Goal: Check status: Check status

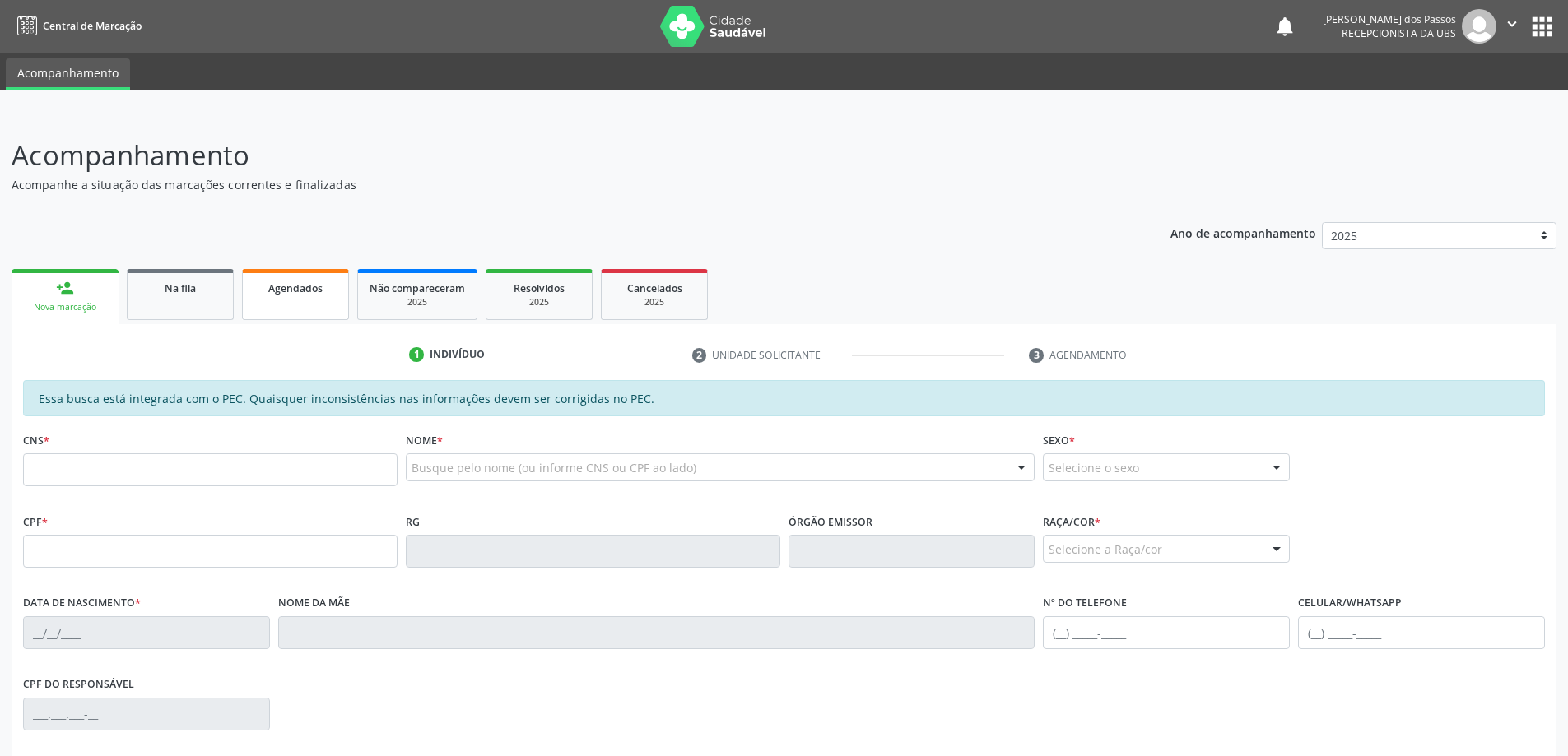
click at [289, 287] on span "Agendados" at bounding box center [295, 288] width 55 height 14
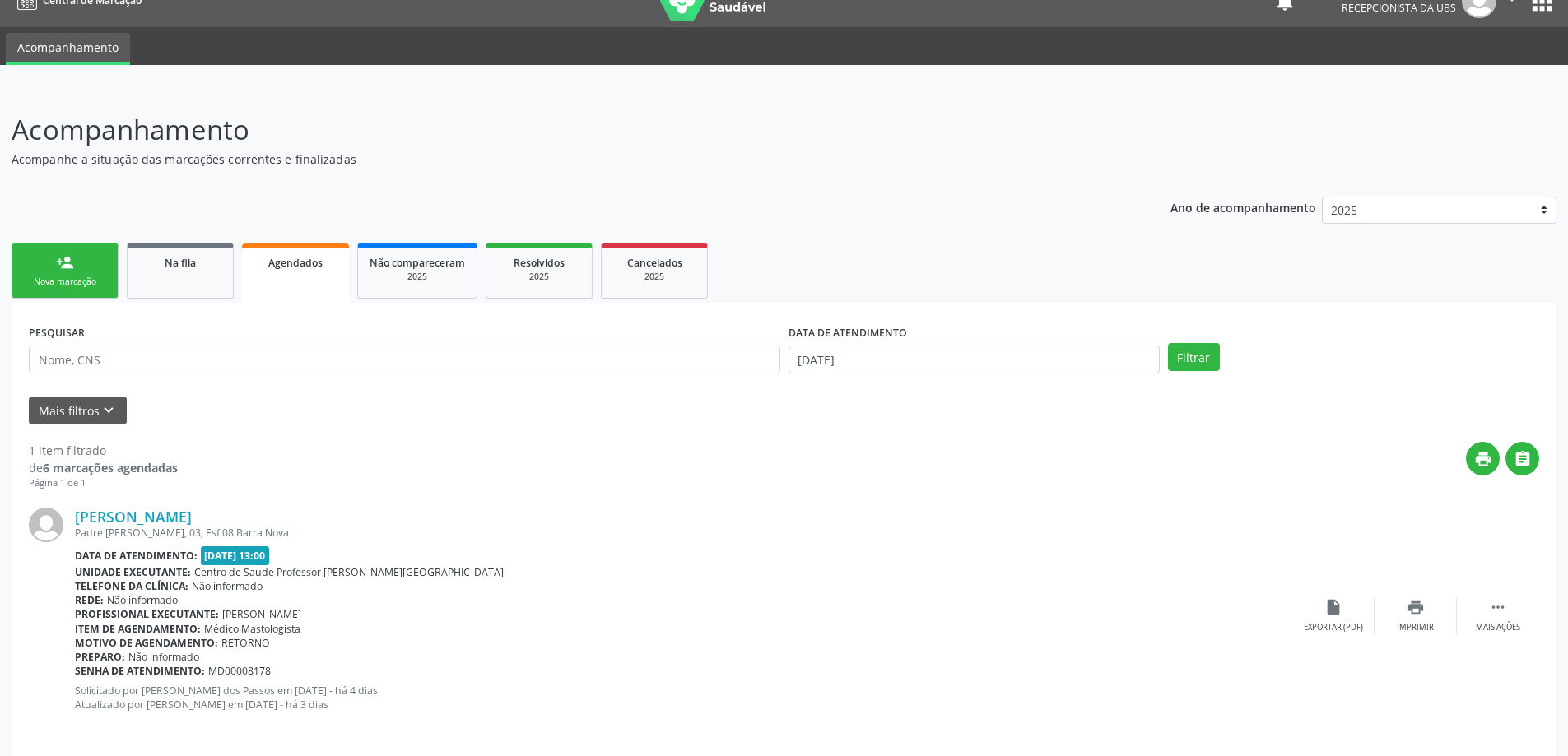
scroll to position [39, 0]
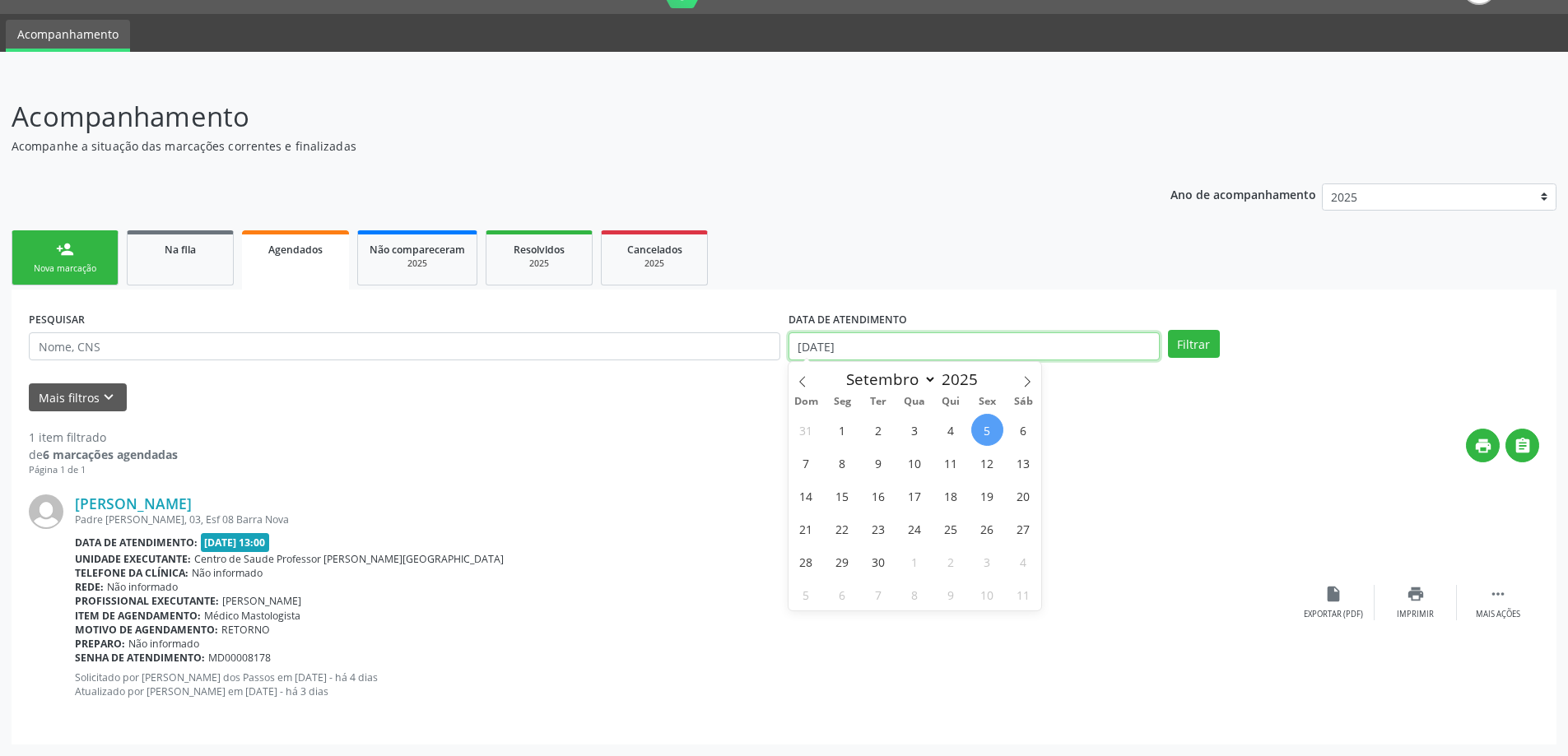
click at [805, 349] on input "[DATE]" at bounding box center [974, 347] width 372 height 28
click at [802, 378] on icon at bounding box center [803, 382] width 12 height 12
select select "7"
click at [986, 428] on span "1" at bounding box center [987, 430] width 32 height 32
type input "[DATE]"
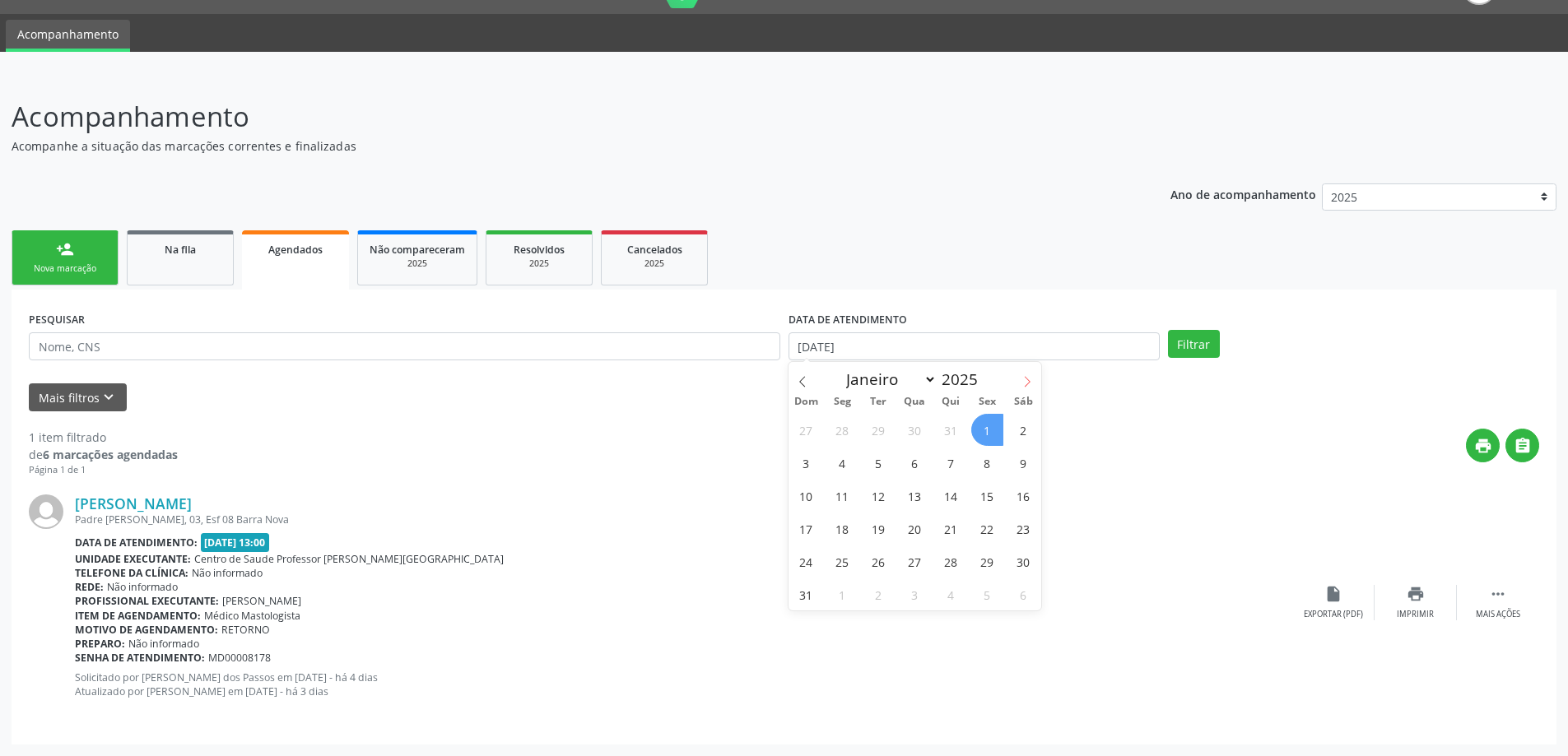
click at [1027, 381] on icon at bounding box center [1028, 382] width 12 height 12
select select "8"
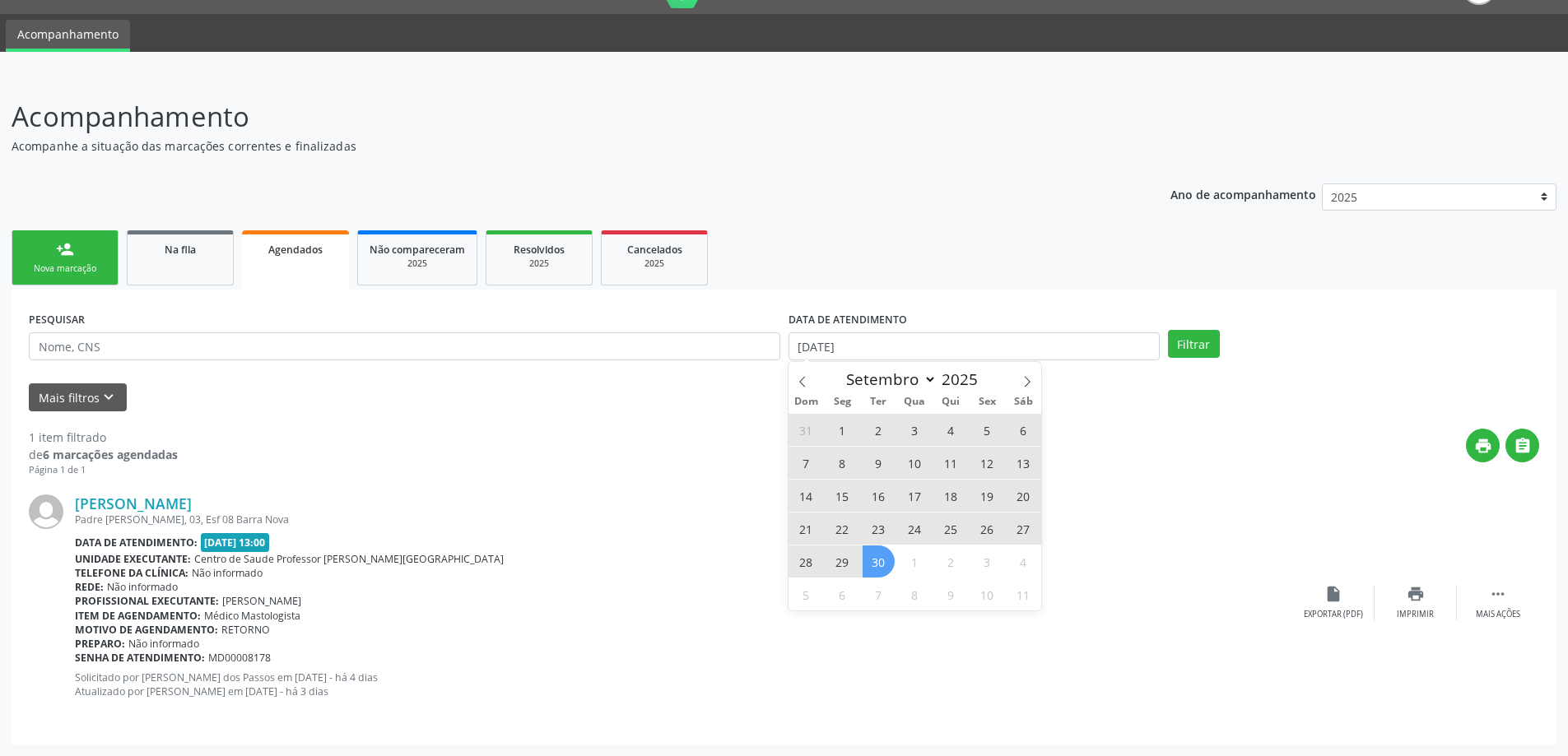
click at [884, 569] on span "30" at bounding box center [879, 562] width 32 height 32
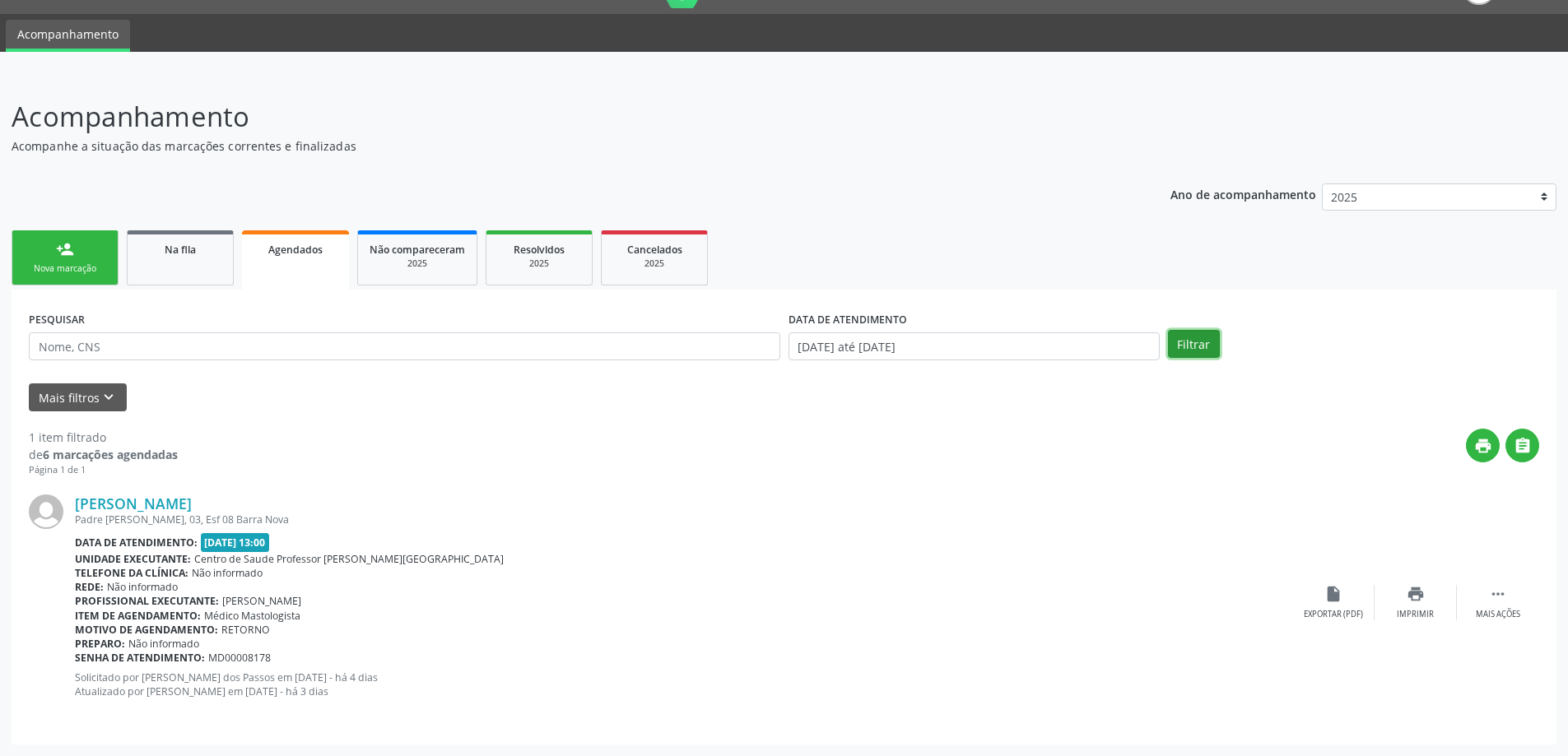
click at [1193, 342] on button "Filtrar" at bounding box center [1194, 344] width 52 height 28
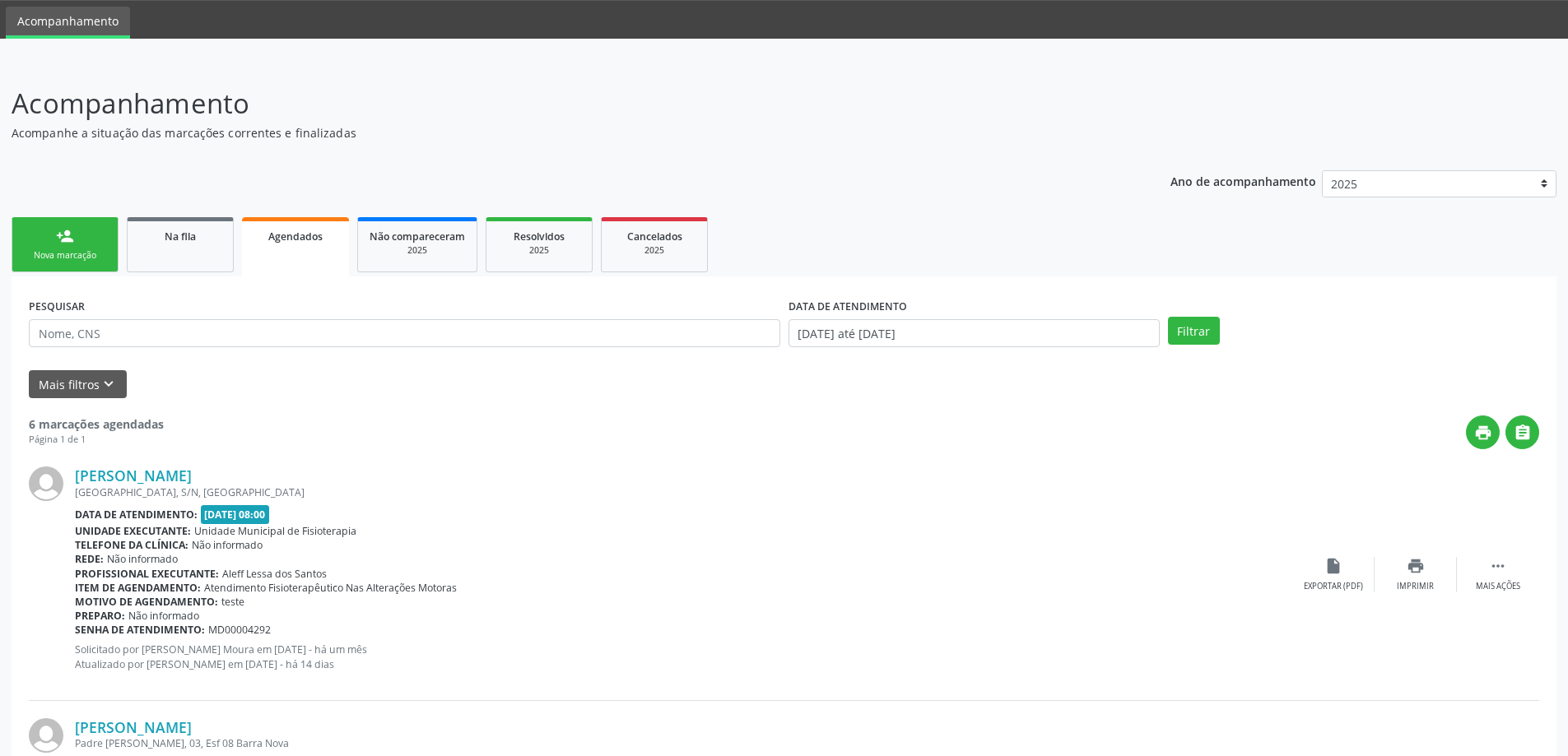
scroll to position [0, 0]
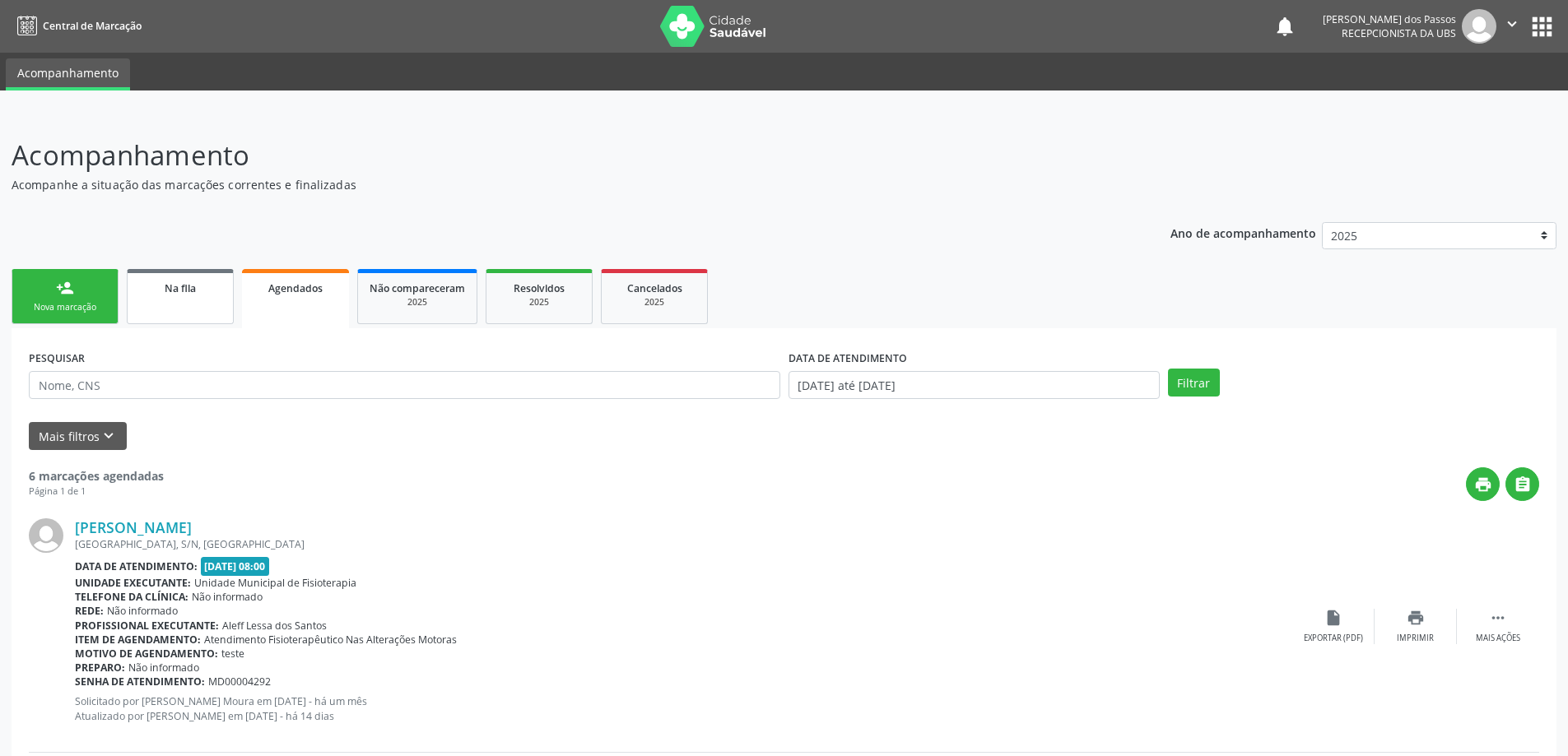
click at [173, 299] on link "Na fila" at bounding box center [180, 297] width 107 height 55
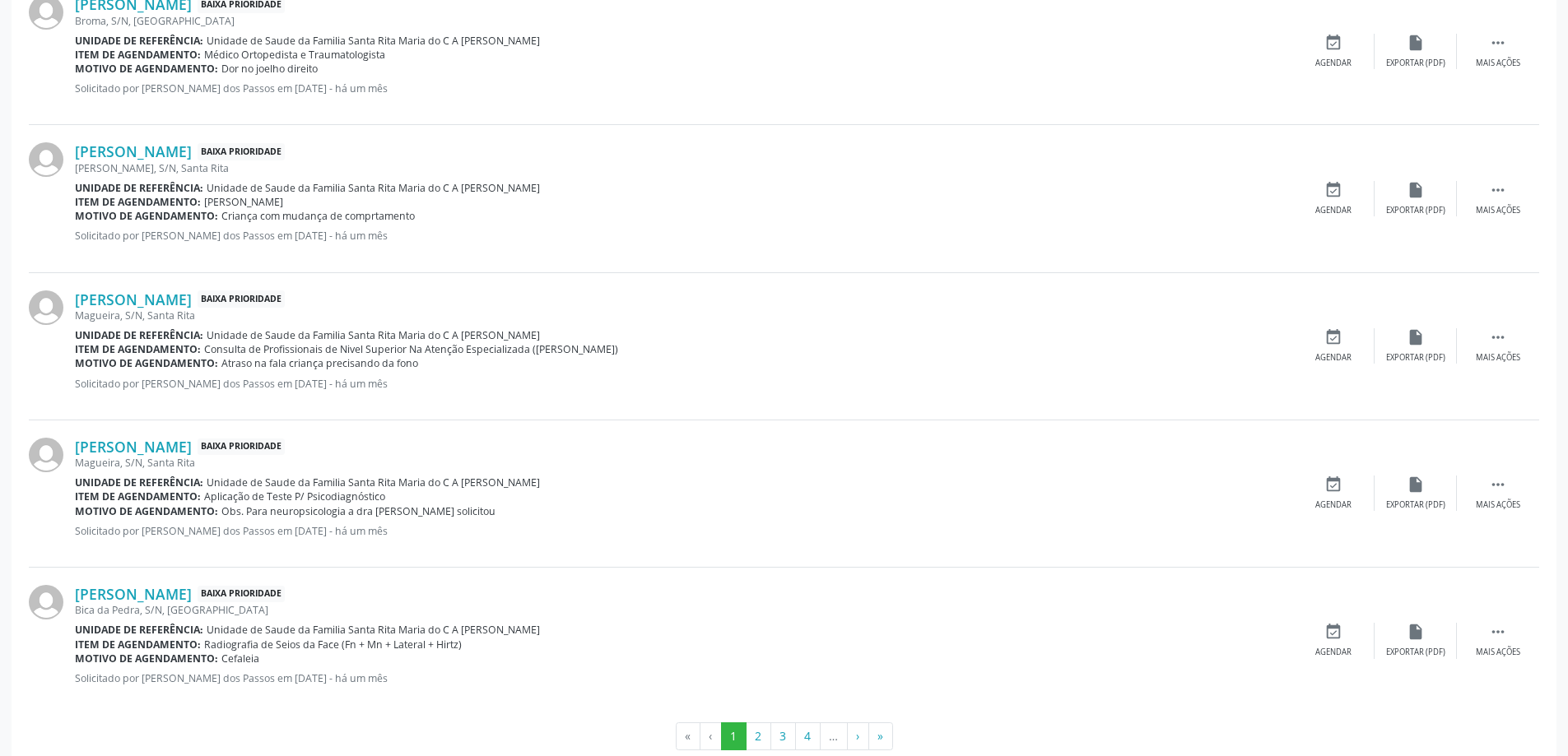
scroll to position [2033, 0]
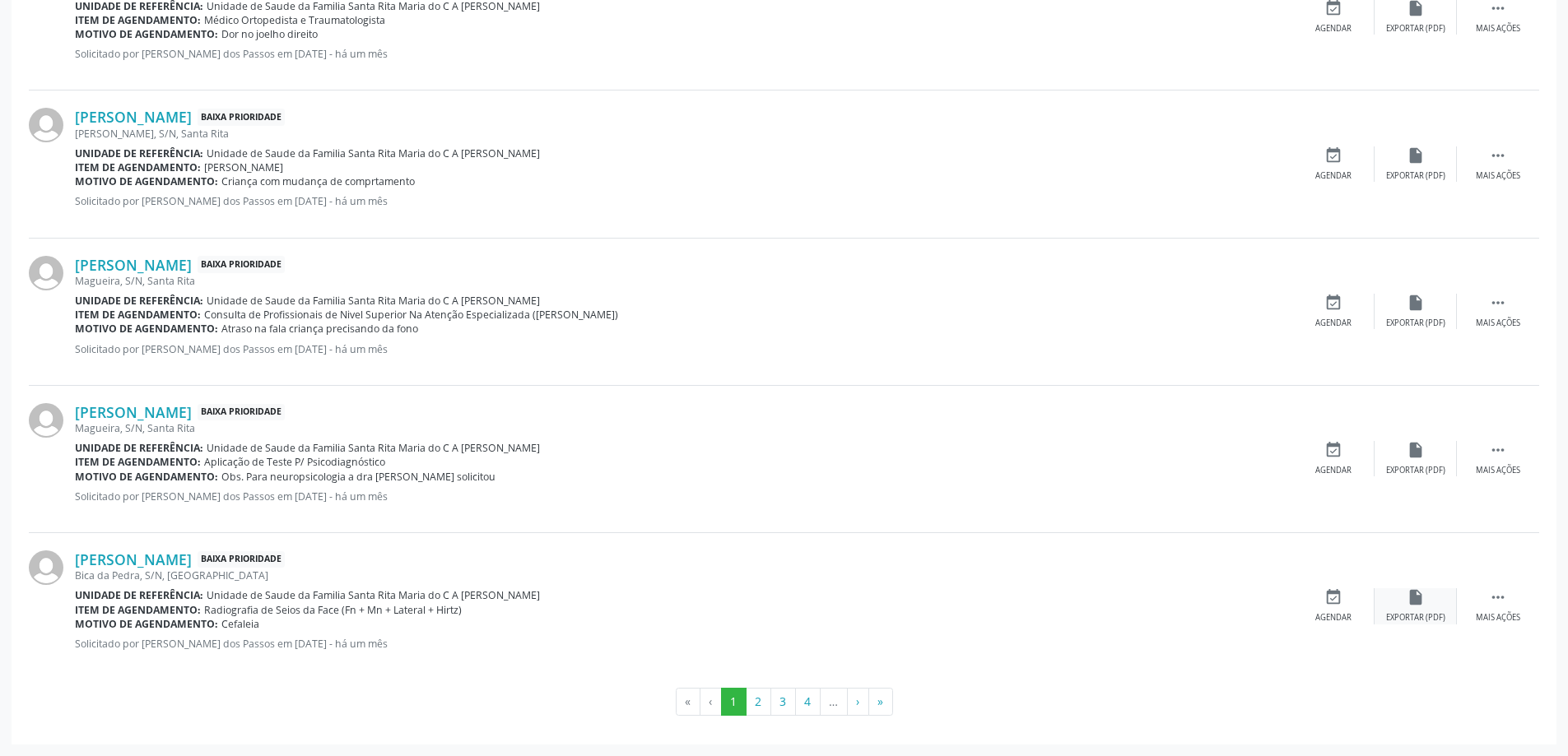
click at [1415, 595] on icon "insert_drive_file" at bounding box center [1416, 597] width 18 height 18
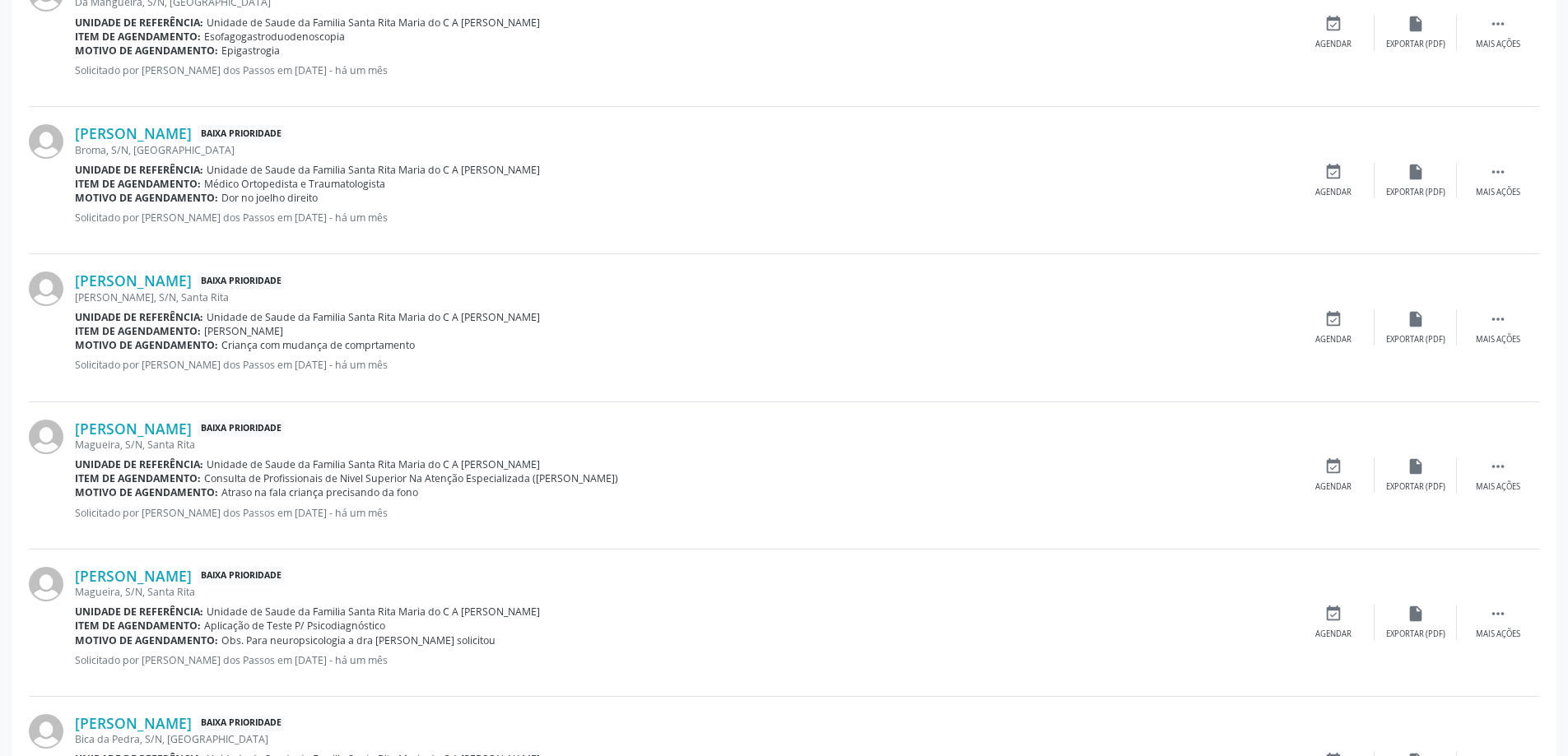
scroll to position [1869, 0]
click at [1416, 323] on icon "insert_drive_file" at bounding box center [1416, 320] width 18 height 18
